Goal: Task Accomplishment & Management: Use online tool/utility

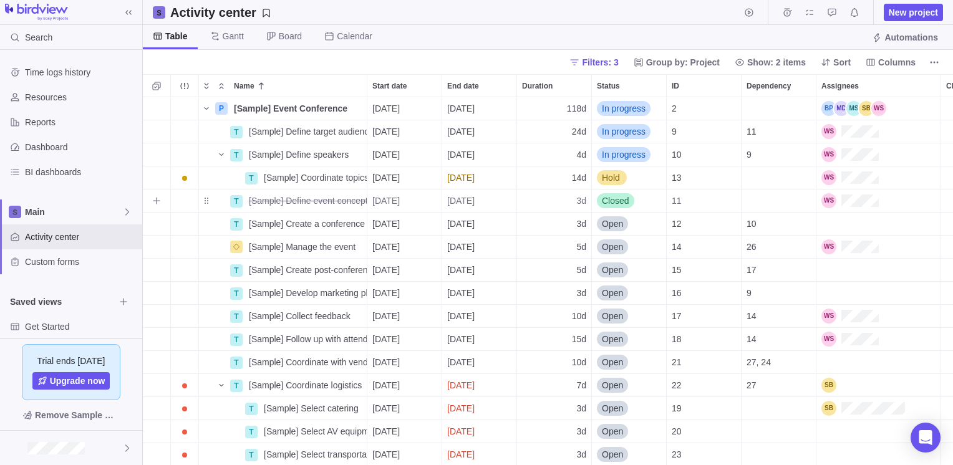
scroll to position [359, 801]
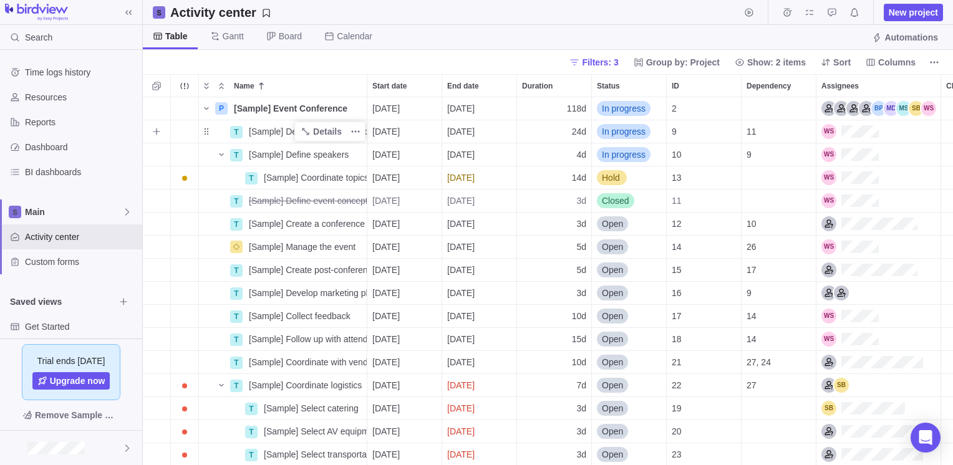
click at [277, 132] on span "[Sample] Define target audience" at bounding box center [308, 131] width 118 height 12
click at [318, 131] on input "[Sample] Define target audience" at bounding box center [305, 132] width 124 height 24
click at [343, 129] on input "[Sample] Define target audience" at bounding box center [305, 132] width 124 height 24
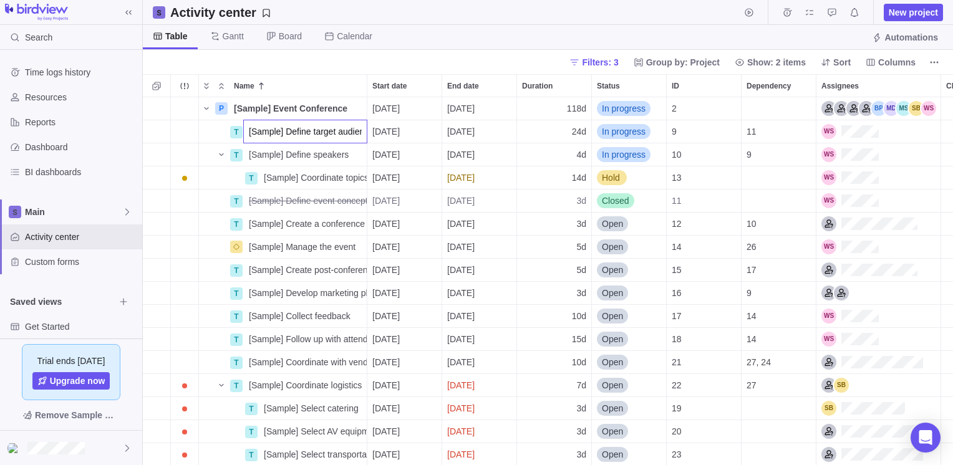
click at [205, 134] on div "P [Sample] Event Conference Details [DATE] [DATE] 118d In progress 2 T [Sample]…" at bounding box center [548, 281] width 810 height 369
click at [321, 135] on span "Details" at bounding box center [327, 131] width 29 height 12
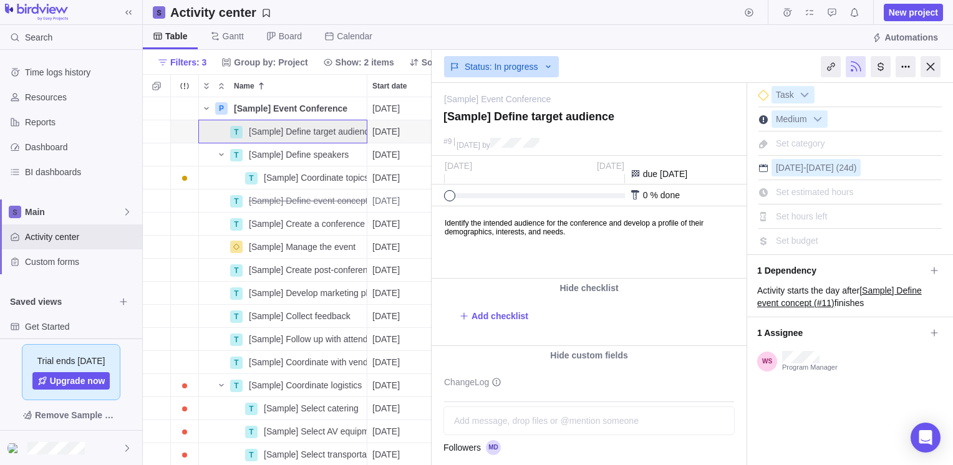
click at [858, 155] on div "[DATE] - [DATE] (24d)" at bounding box center [850, 165] width 183 height 21
click at [806, 163] on span "-" at bounding box center [805, 168] width 3 height 10
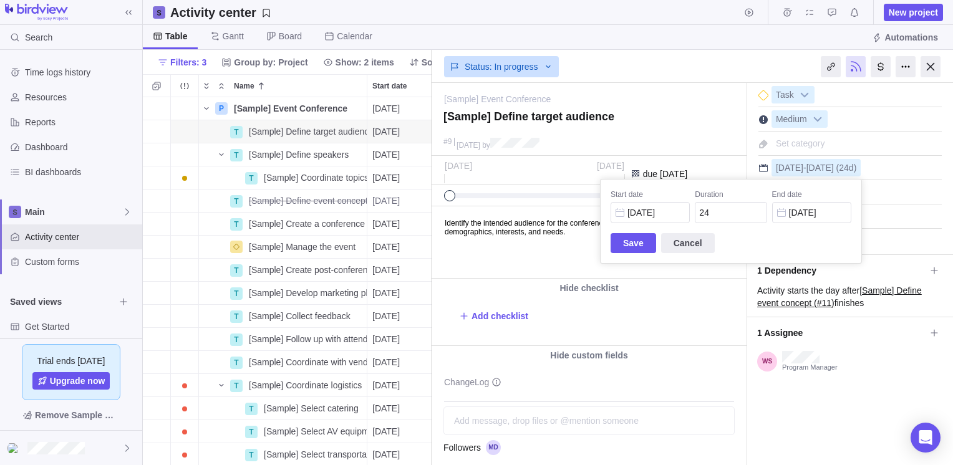
click at [807, 150] on div "[Sample] Event Conference — change [Sample] Define target audience #[DATE] by A…" at bounding box center [693, 274] width 522 height 382
click at [807, 150] on div "Set category" at bounding box center [801, 143] width 58 height 17
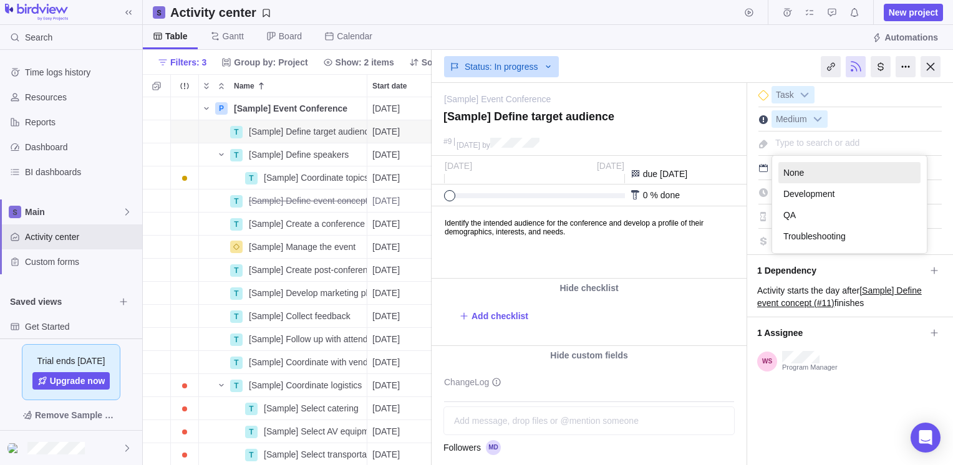
drag, startPoint x: 807, startPoint y: 150, endPoint x: 719, endPoint y: 165, distance: 89.2
click at [719, 165] on div "Activity was completed on its planned end date [DATE] Sep [DATE] due [DATE] 0 %…" at bounding box center [589, 217] width 315 height 123
click at [543, 69] on icon at bounding box center [548, 67] width 10 height 10
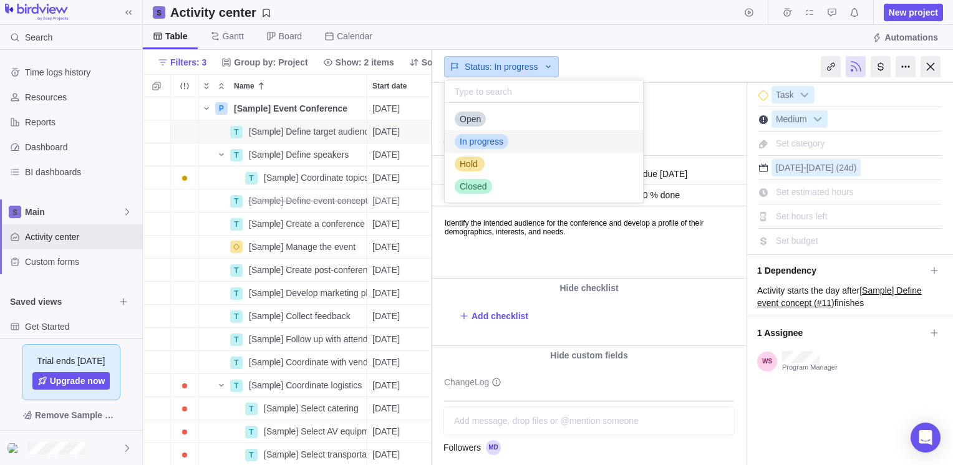
scroll to position [90, 189]
click at [543, 69] on icon at bounding box center [548, 67] width 10 height 10
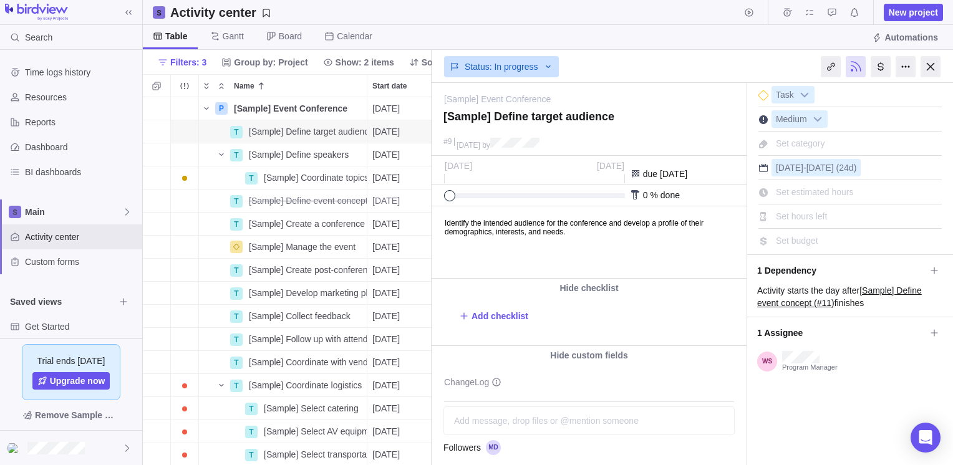
click at [641, 44] on div "Table [PERSON_NAME] Board Calendar Automations" at bounding box center [548, 37] width 810 height 25
click at [905, 67] on div at bounding box center [906, 66] width 20 height 21
click at [681, 120] on textarea at bounding box center [589, 121] width 291 height 22
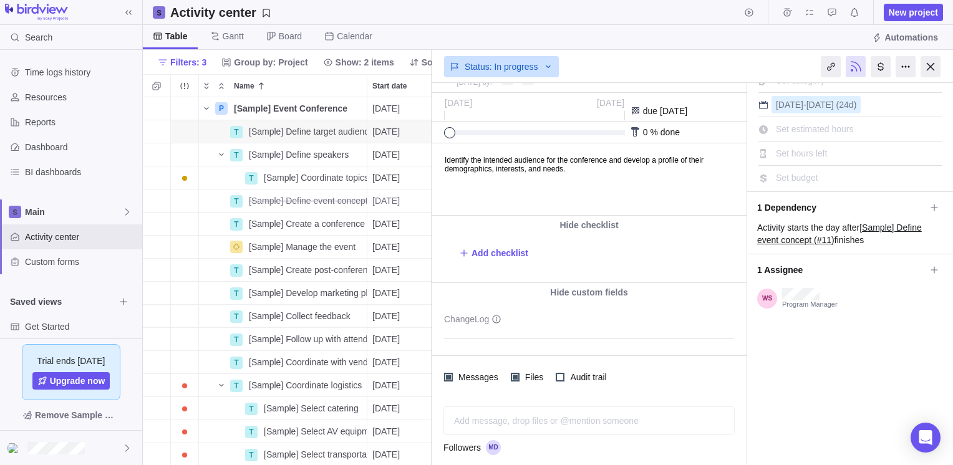
scroll to position [0, 0]
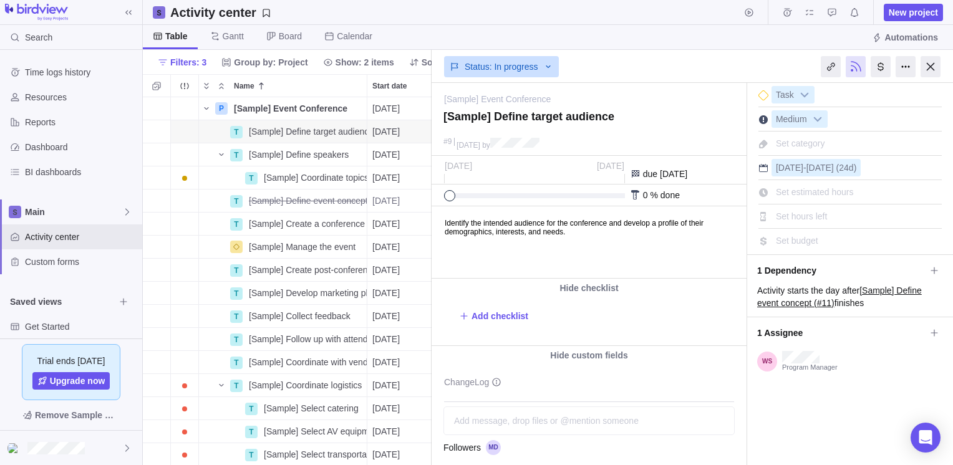
click at [669, 51] on div "Status: In progress" at bounding box center [589, 65] width 315 height 29
click at [929, 66] on div at bounding box center [931, 66] width 20 height 21
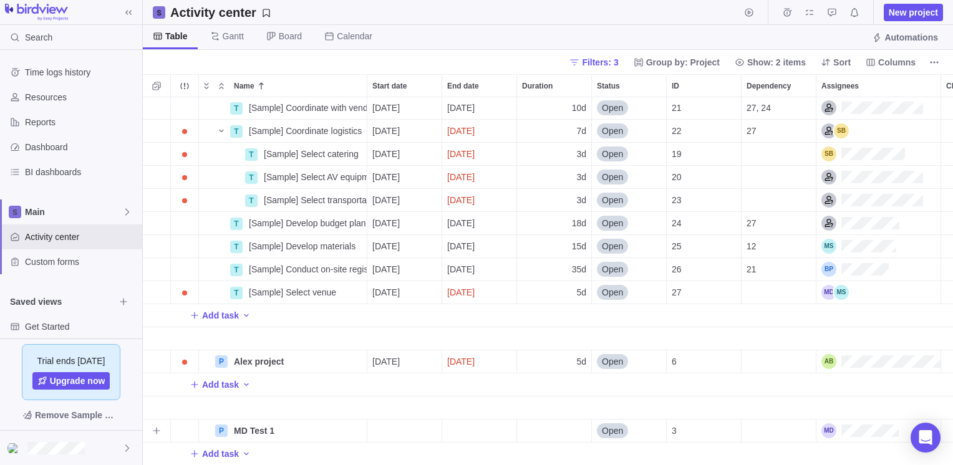
scroll to position [263, 0]
click at [271, 356] on span "Alex project" at bounding box center [259, 362] width 50 height 12
click at [383, 406] on div "T [Sample] Define target audience Details [DATE] [DATE] 24d In progress 9 11 T …" at bounding box center [548, 281] width 810 height 369
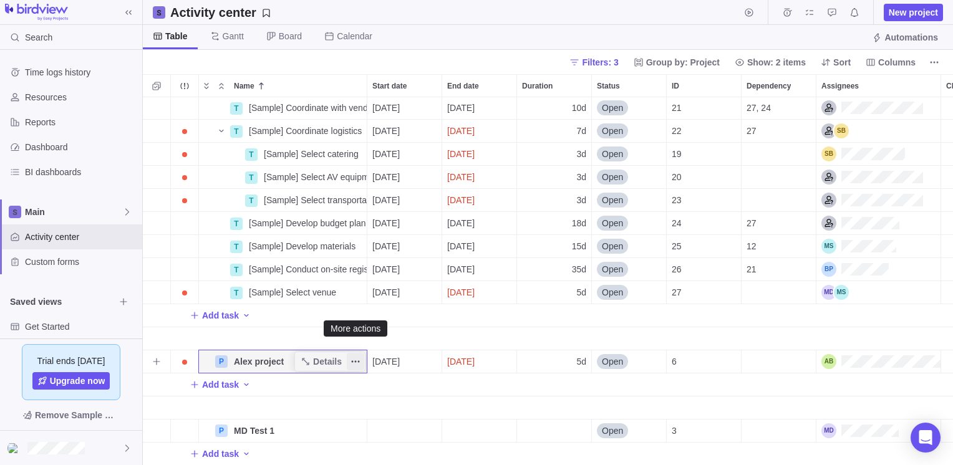
drag, startPoint x: 339, startPoint y: 347, endPoint x: 356, endPoint y: 356, distance: 18.4
click at [356, 357] on icon "More actions" at bounding box center [356, 362] width 10 height 10
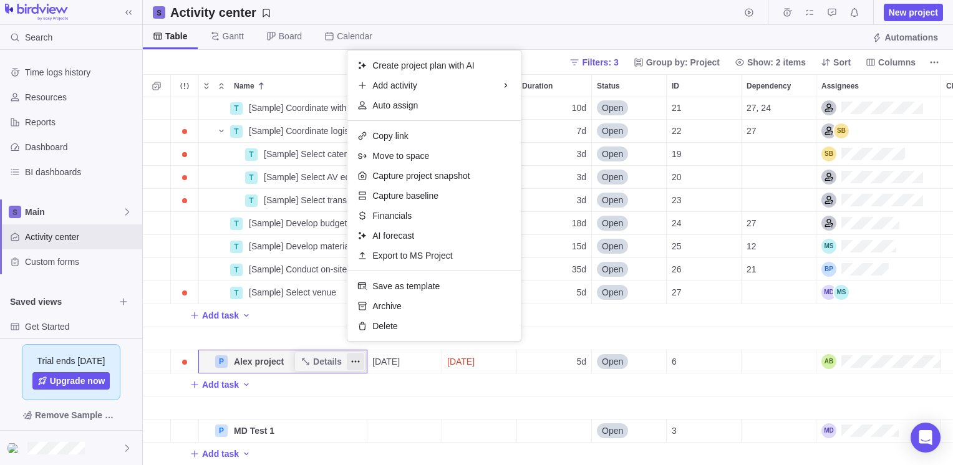
click at [341, 361] on div "T [Sample] Define target audience Details [DATE] [DATE] 24d In progress 9 11 T …" at bounding box center [548, 281] width 810 height 369
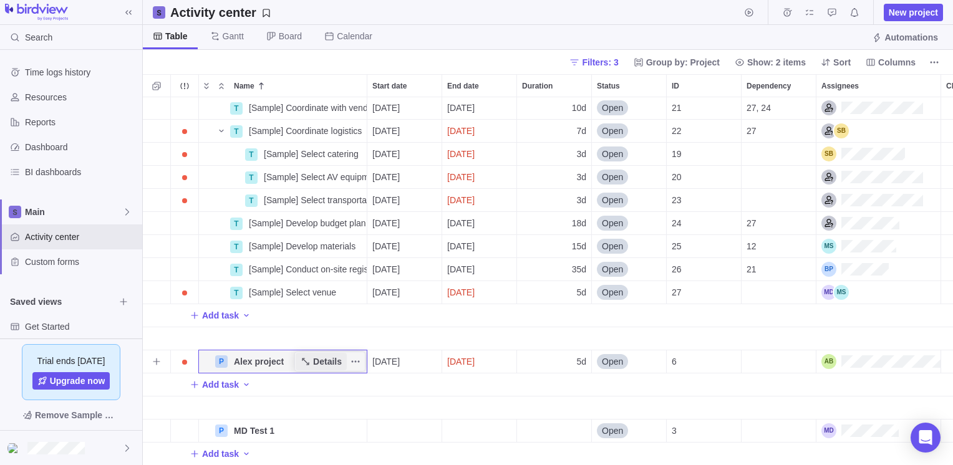
click at [334, 356] on span "Details" at bounding box center [327, 362] width 29 height 12
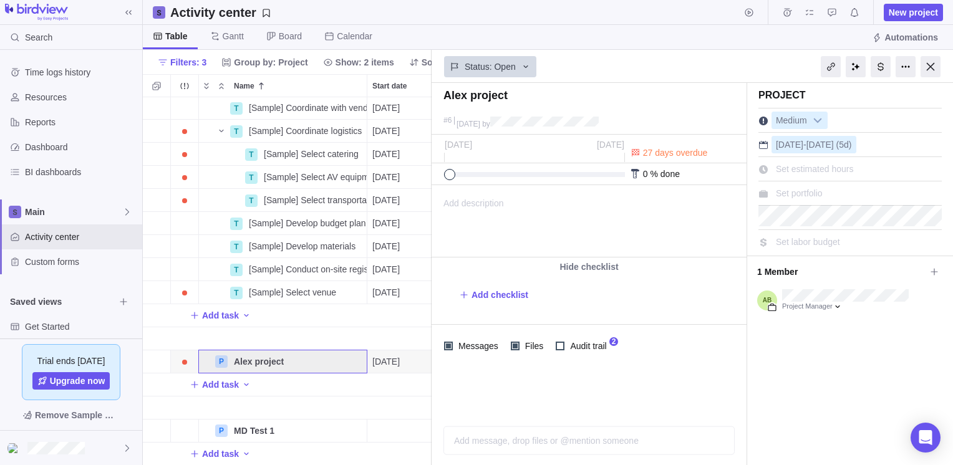
click at [349, 374] on div "Add task" at bounding box center [629, 385] width 973 height 22
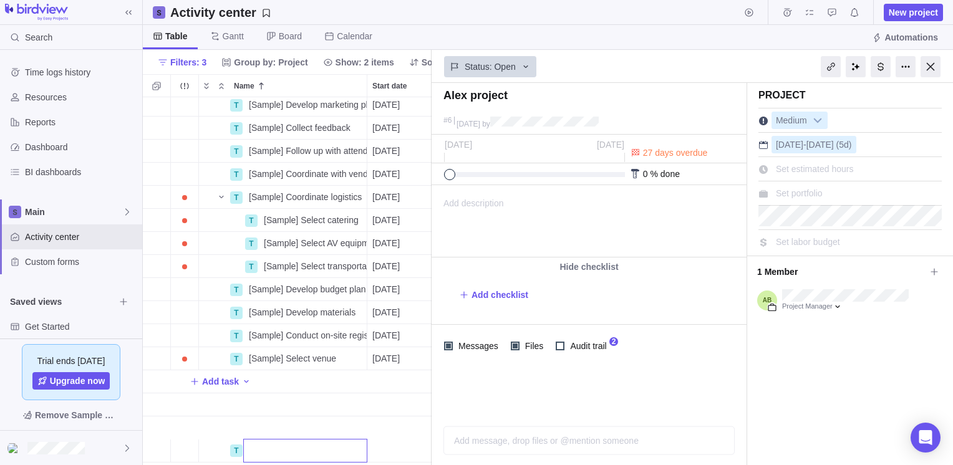
scroll to position [135, 0]
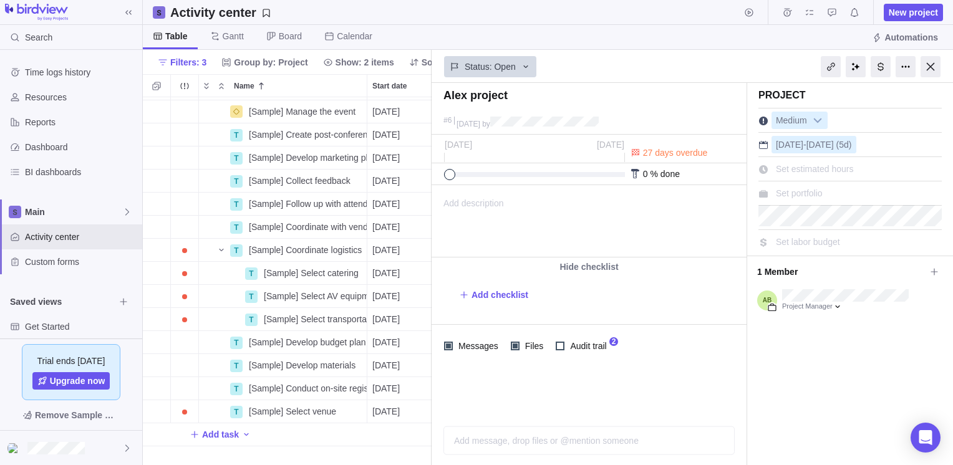
click at [240, 95] on div "Name Start date End date Duration Status ID Dependency Assignees ChangeLog T P …" at bounding box center [287, 269] width 289 height 391
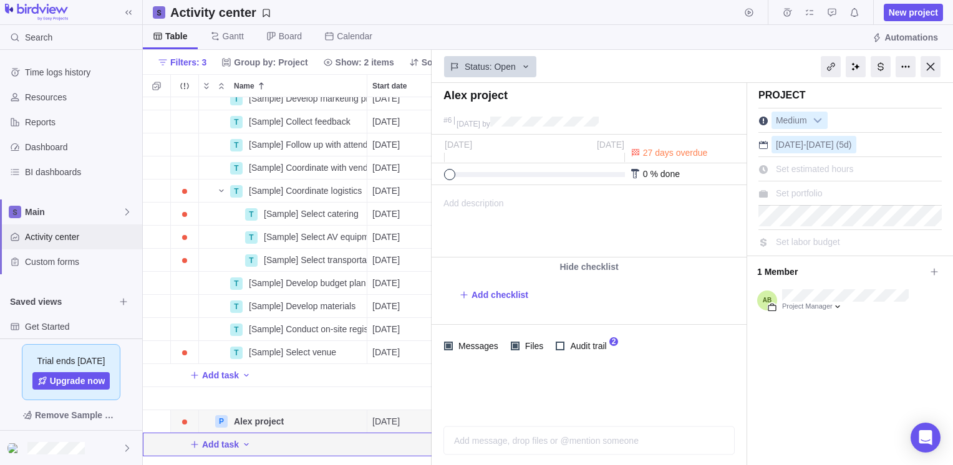
click at [52, 238] on span "Activity center" at bounding box center [81, 237] width 112 height 12
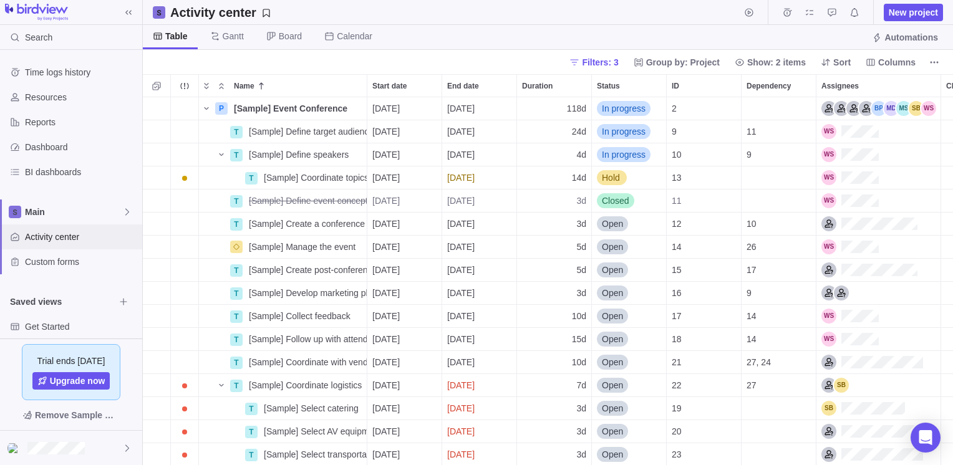
scroll to position [359, 801]
click at [52, 238] on span "Activity center" at bounding box center [81, 237] width 112 height 12
click at [158, 82] on icon "Selection mode" at bounding box center [156, 86] width 8 height 8
click at [158, 82] on div at bounding box center [156, 86] width 22 height 15
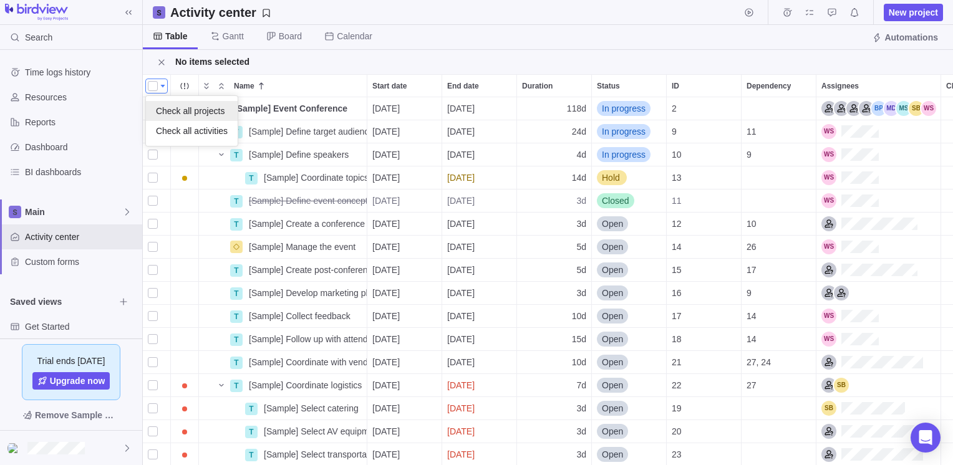
click at [175, 114] on span "Check all projects" at bounding box center [190, 111] width 69 height 12
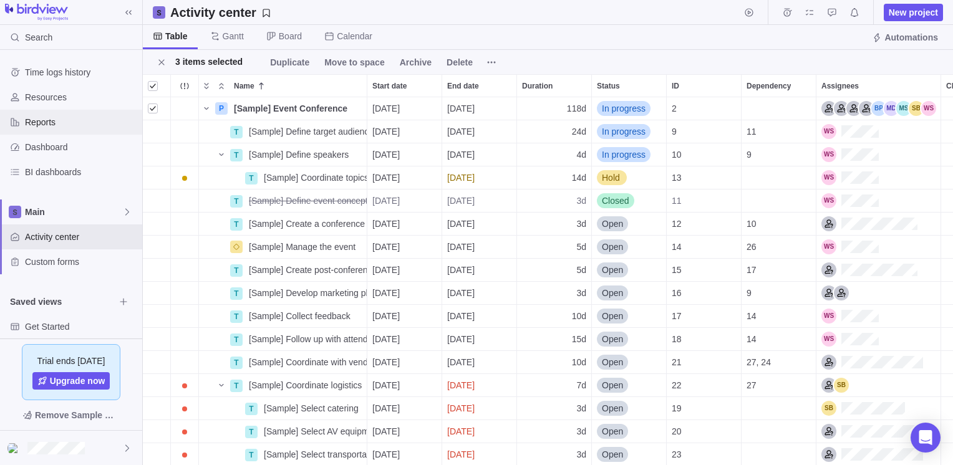
click at [50, 119] on span "Reports" at bounding box center [81, 122] width 112 height 12
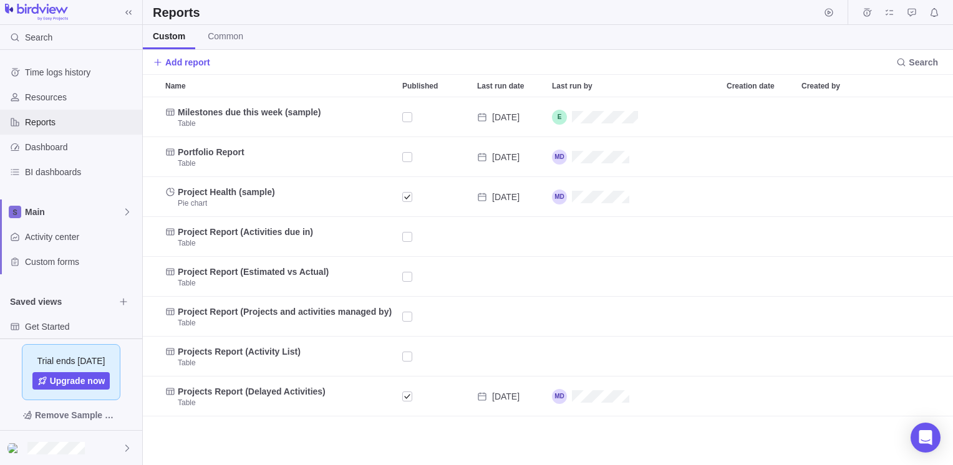
scroll to position [359, 801]
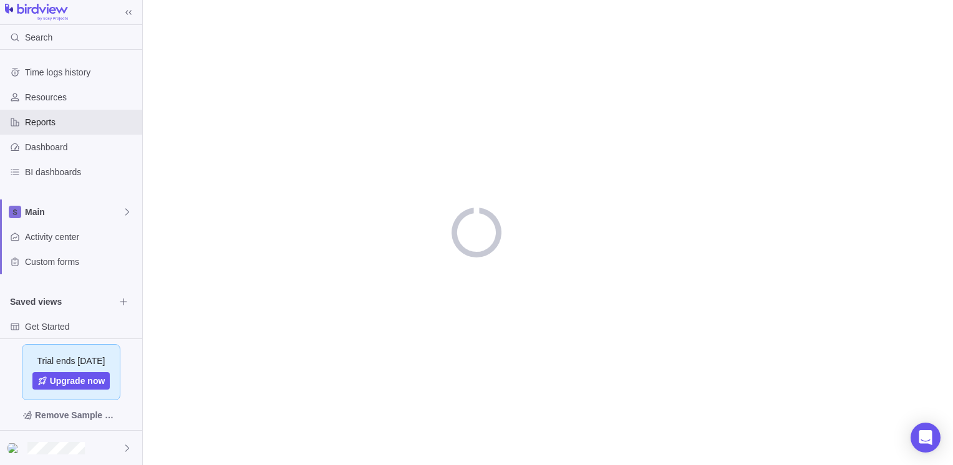
click at [243, 230] on div "Search Time logs history Resources Reports Dashboard BI dashboards Main Activit…" at bounding box center [476, 232] width 953 height 465
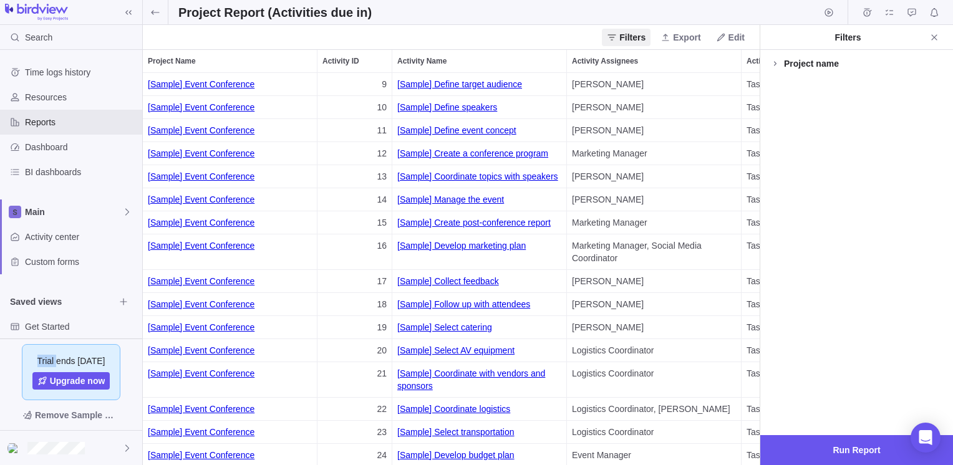
scroll to position [383, 607]
click at [675, 32] on span "Export" at bounding box center [681, 37] width 50 height 17
click at [938, 178] on body "Search Time logs history Resources Reports Dashboard BI dashboards Main Activit…" at bounding box center [476, 232] width 953 height 465
click at [691, 64] on div "Activity Assignees" at bounding box center [654, 61] width 174 height 22
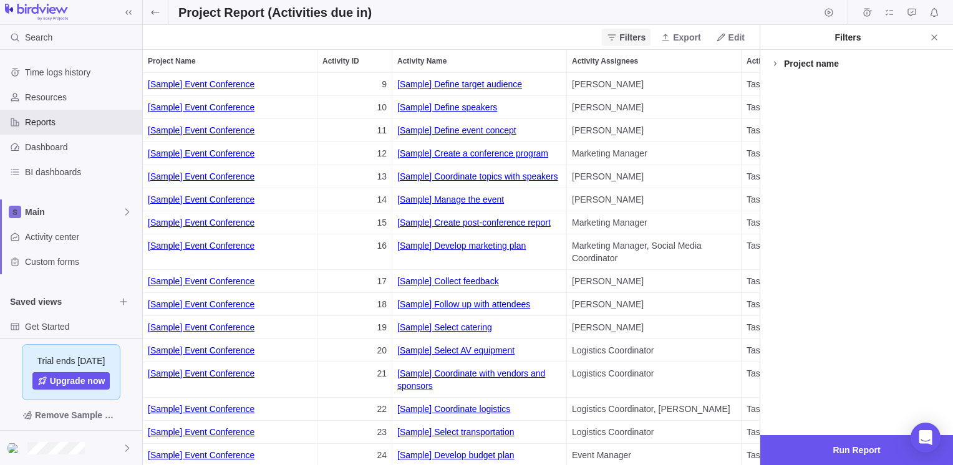
click at [639, 43] on span "Filters" at bounding box center [633, 37] width 26 height 12
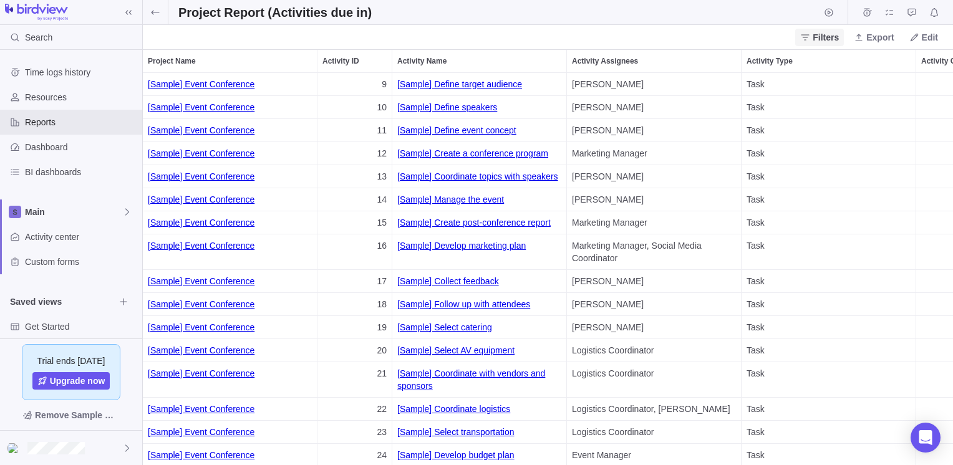
click at [639, 43] on div "Filters Export Edit" at bounding box center [548, 37] width 810 height 25
click at [797, 31] on div "Filters Export Edit" at bounding box center [548, 37] width 810 height 25
click at [824, 31] on span "Filters" at bounding box center [826, 37] width 26 height 12
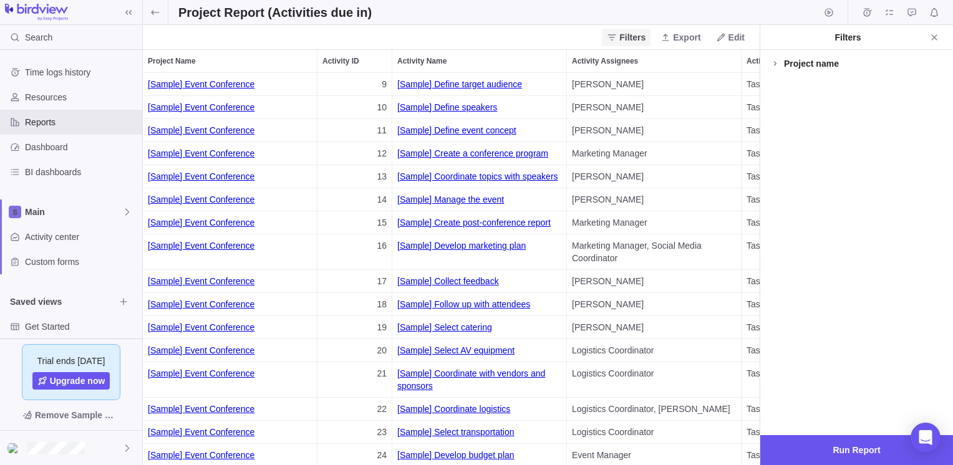
scroll to position [383, 607]
click at [665, 37] on icon at bounding box center [666, 37] width 10 height 10
click at [692, 93] on div "Export to Excel" at bounding box center [699, 84] width 79 height 20
